Goal: Information Seeking & Learning: Learn about a topic

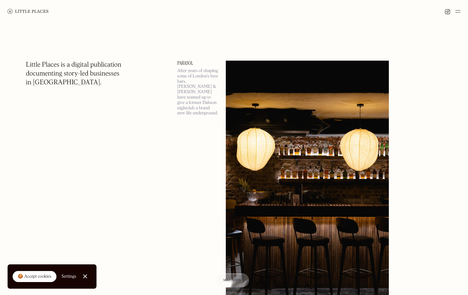
click at [153, 232] on html "Places Map Store About Apply 🍪 Accept cookies Settings Close Cookie Popup Close…" at bounding box center [234, 147] width 468 height 295
click at [21, 14] on link at bounding box center [28, 11] width 41 height 23
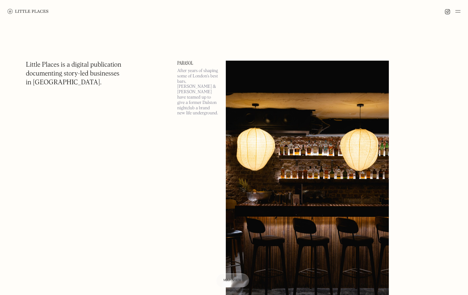
click at [460, 14] on div at bounding box center [234, 11] width 468 height 23
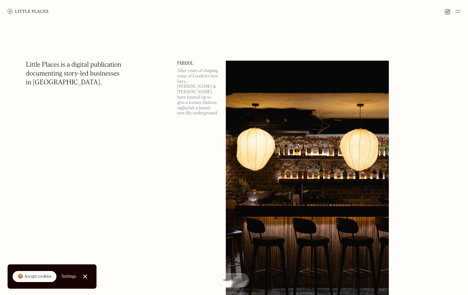
click at [460, 10] on img at bounding box center [457, 12] width 5 height 8
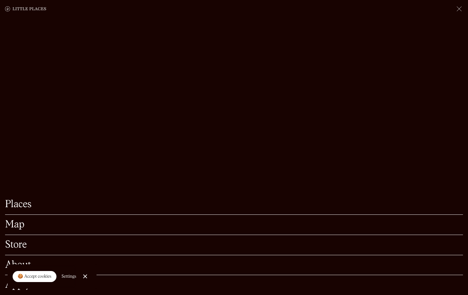
click at [23, 199] on link "Places" at bounding box center [234, 204] width 458 height 10
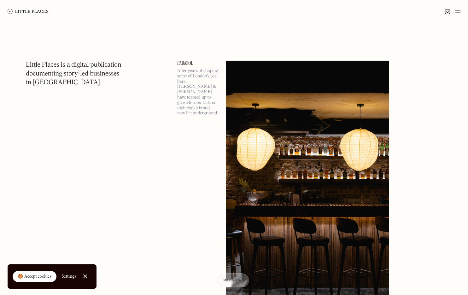
click at [460, 10] on img at bounding box center [457, 12] width 5 height 8
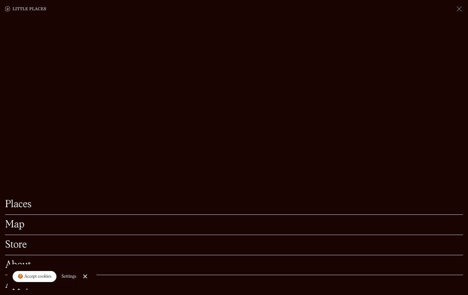
click at [18, 220] on link "Map" at bounding box center [234, 225] width 458 height 10
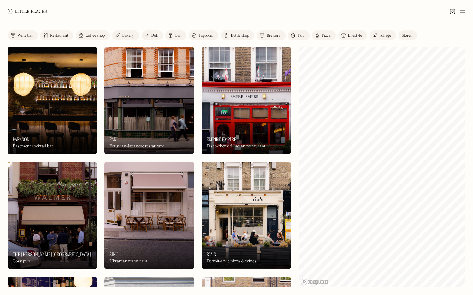
click at [54, 37] on div "Restaurant" at bounding box center [59, 36] width 18 height 4
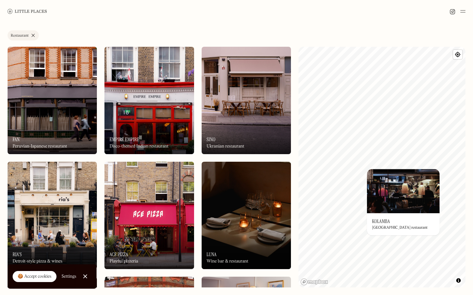
click at [403, 224] on div "© Mapbox © OpenStreetMap Improve this map On Our Radar Kolamba Sri Lankan resta…" at bounding box center [381, 167] width 167 height 240
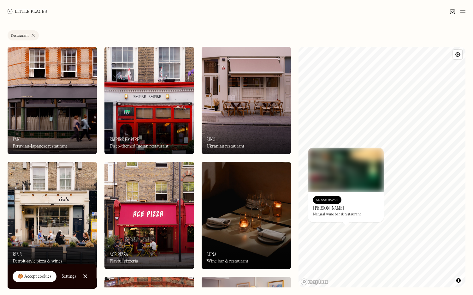
click at [331, 206] on h3 "Bar Crispin" at bounding box center [328, 208] width 31 height 6
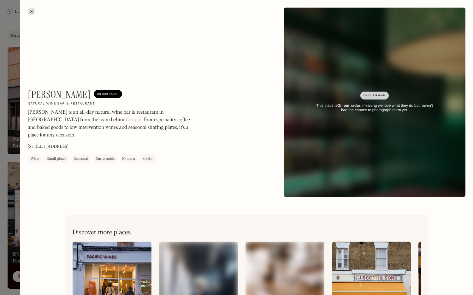
drag, startPoint x: 62, startPoint y: 77, endPoint x: 58, endPoint y: 82, distance: 5.9
click at [58, 81] on div "Bar Crispin On Our Radar Natural wine bar & restaurant Bar Crispin is an all-da…" at bounding box center [246, 102] width 453 height 204
click at [50, 97] on h1 "Bar Crispin" at bounding box center [59, 94] width 63 height 12
click at [49, 97] on h1 "Bar Crispin" at bounding box center [59, 94] width 63 height 12
drag, startPoint x: 79, startPoint y: 94, endPoint x: 30, endPoint y: 92, distance: 48.3
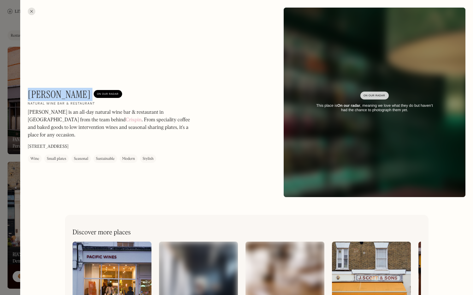
click at [30, 92] on div "Bar Crispin On Our Radar" at bounding box center [75, 94] width 94 height 12
copy h1 "ar Crispin"
click at [39, 95] on h1 "Bar Crispin" at bounding box center [59, 94] width 63 height 12
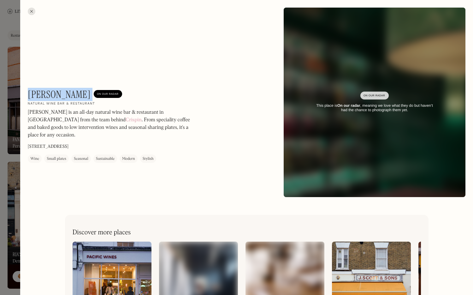
copy h1 "Bar Crispin"
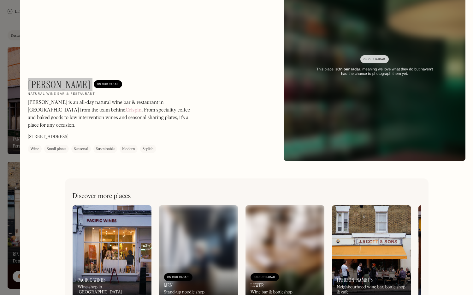
scroll to position [59, 0]
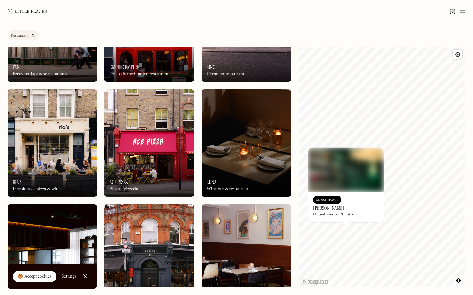
scroll to position [74, 0]
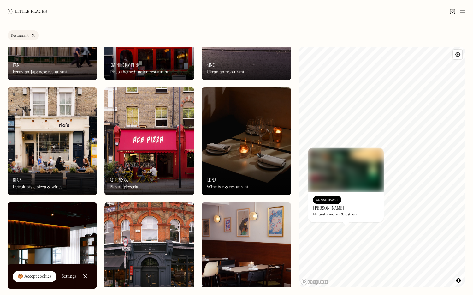
click at [248, 129] on img at bounding box center [246, 140] width 89 height 107
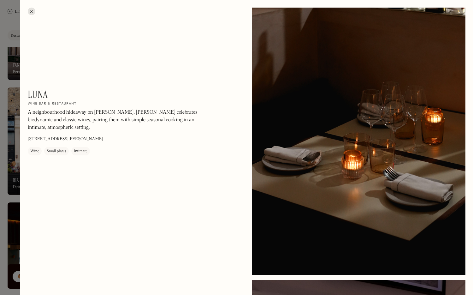
click at [8, 97] on div at bounding box center [236, 147] width 473 height 295
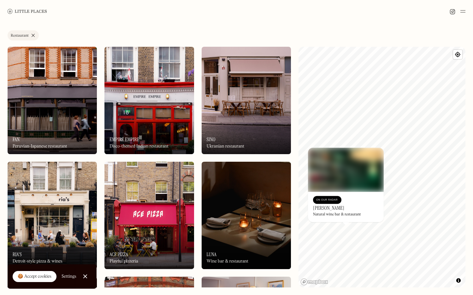
click at [76, 137] on div "On Our Radar Fan Peruvian-Japanese restaurant" at bounding box center [52, 136] width 89 height 35
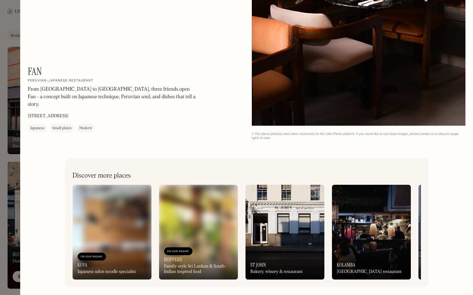
scroll to position [966, 0]
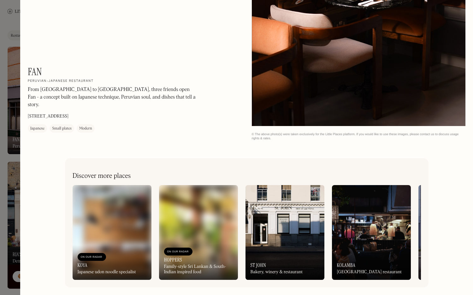
click at [9, 25] on div at bounding box center [236, 147] width 473 height 295
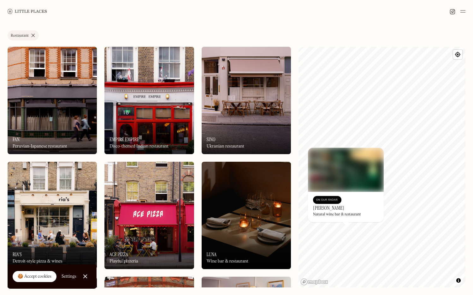
click at [23, 17] on link at bounding box center [27, 11] width 39 height 23
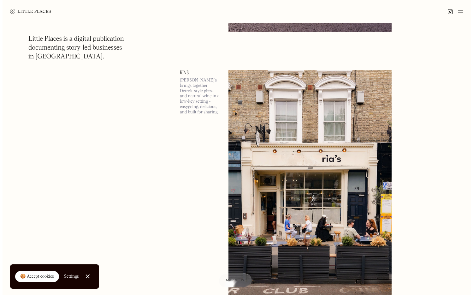
scroll to position [1358, 0]
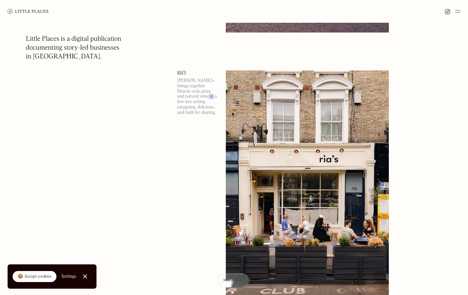
click at [315, 109] on img at bounding box center [307, 188] width 163 height 236
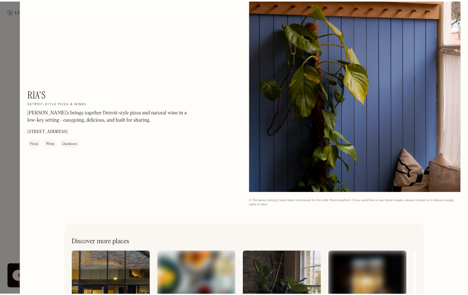
scroll to position [696, 0]
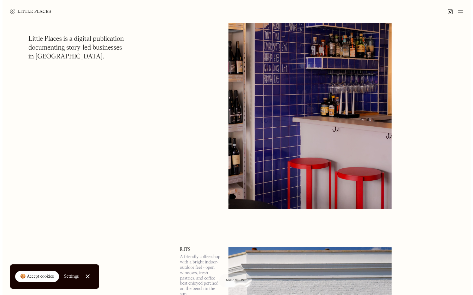
scroll to position [1745, 0]
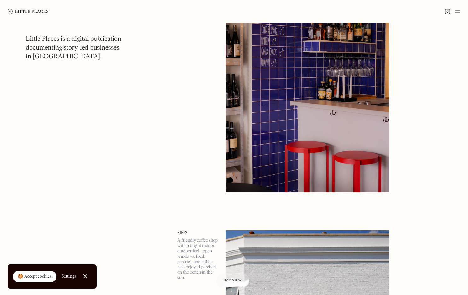
click at [339, 127] on img at bounding box center [307, 74] width 163 height 236
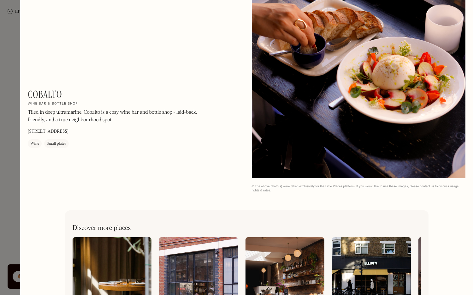
scroll to position [696, 0]
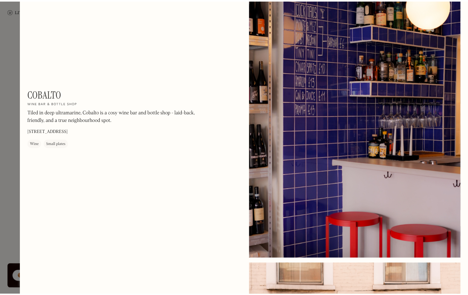
scroll to position [0, 0]
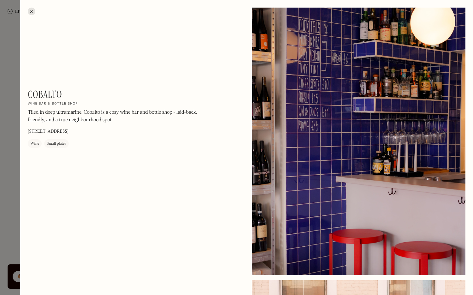
click at [33, 12] on div at bounding box center [32, 12] width 8 height 8
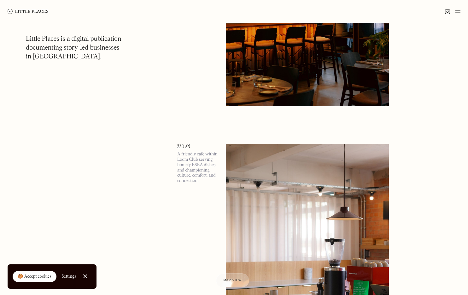
scroll to position [3253, 0]
